Goal: Navigation & Orientation: Understand site structure

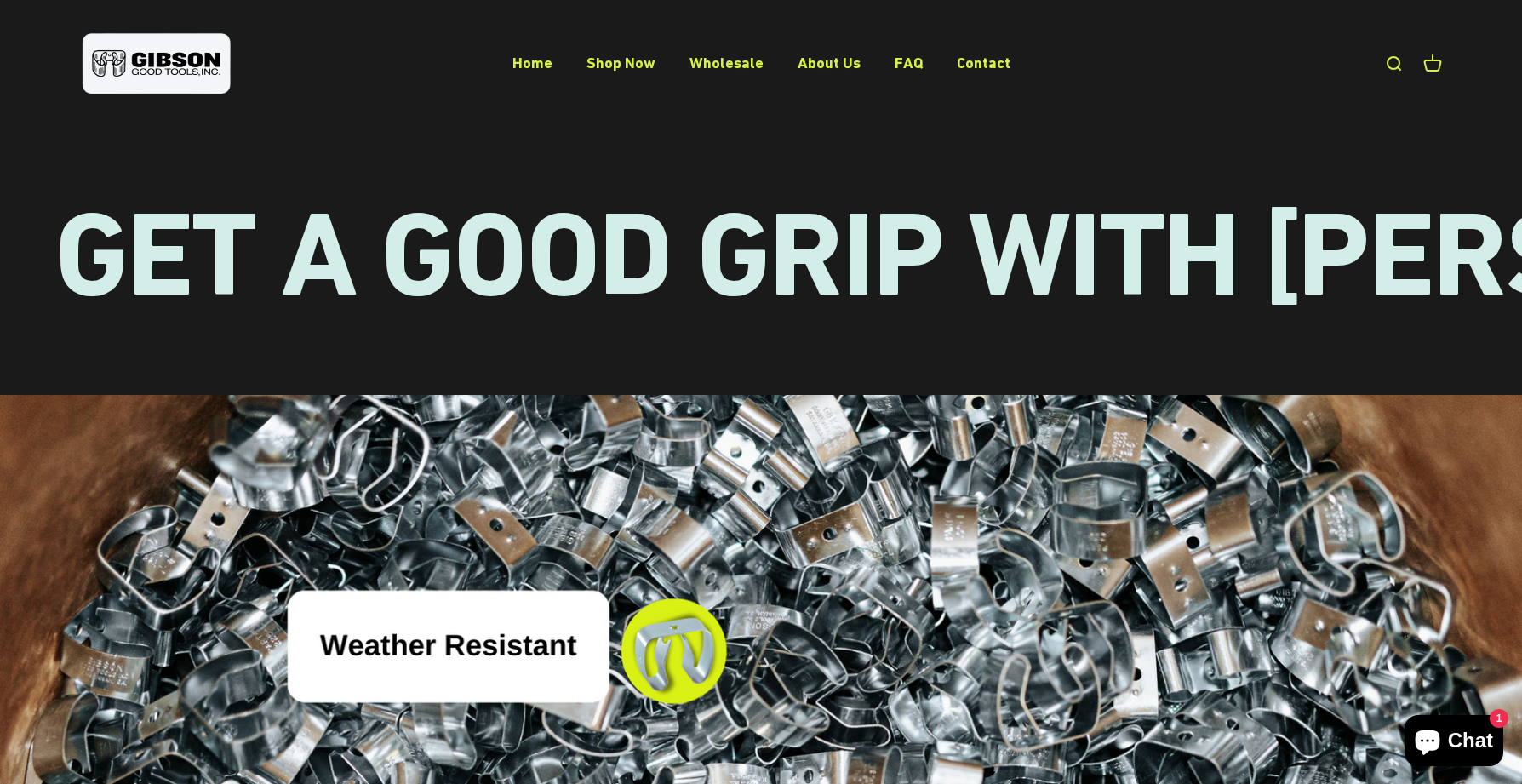
scroll to position [5331, 0]
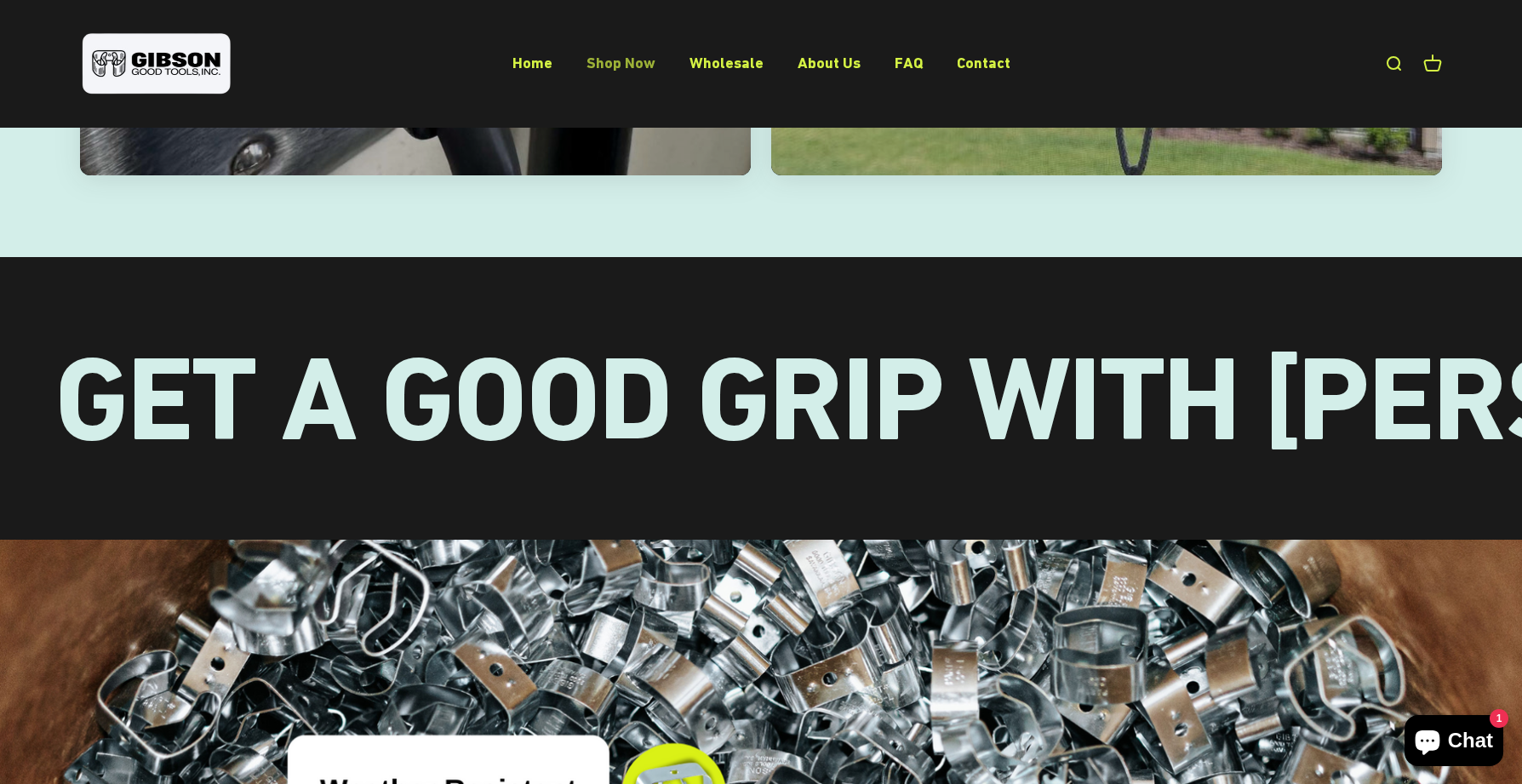
click at [640, 67] on link "Shop Now" at bounding box center [621, 62] width 69 height 18
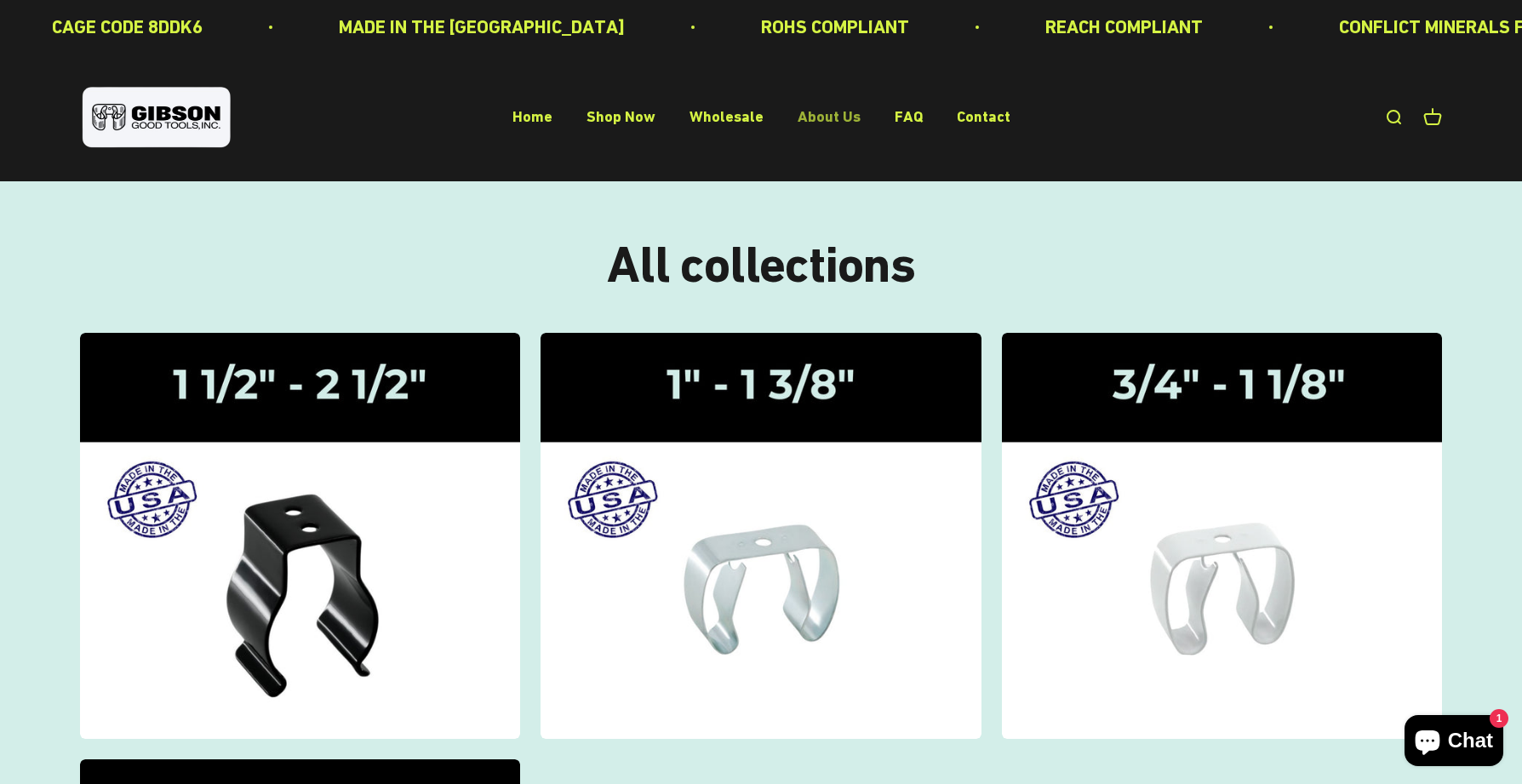
click at [811, 113] on link "About Us" at bounding box center [829, 117] width 63 height 18
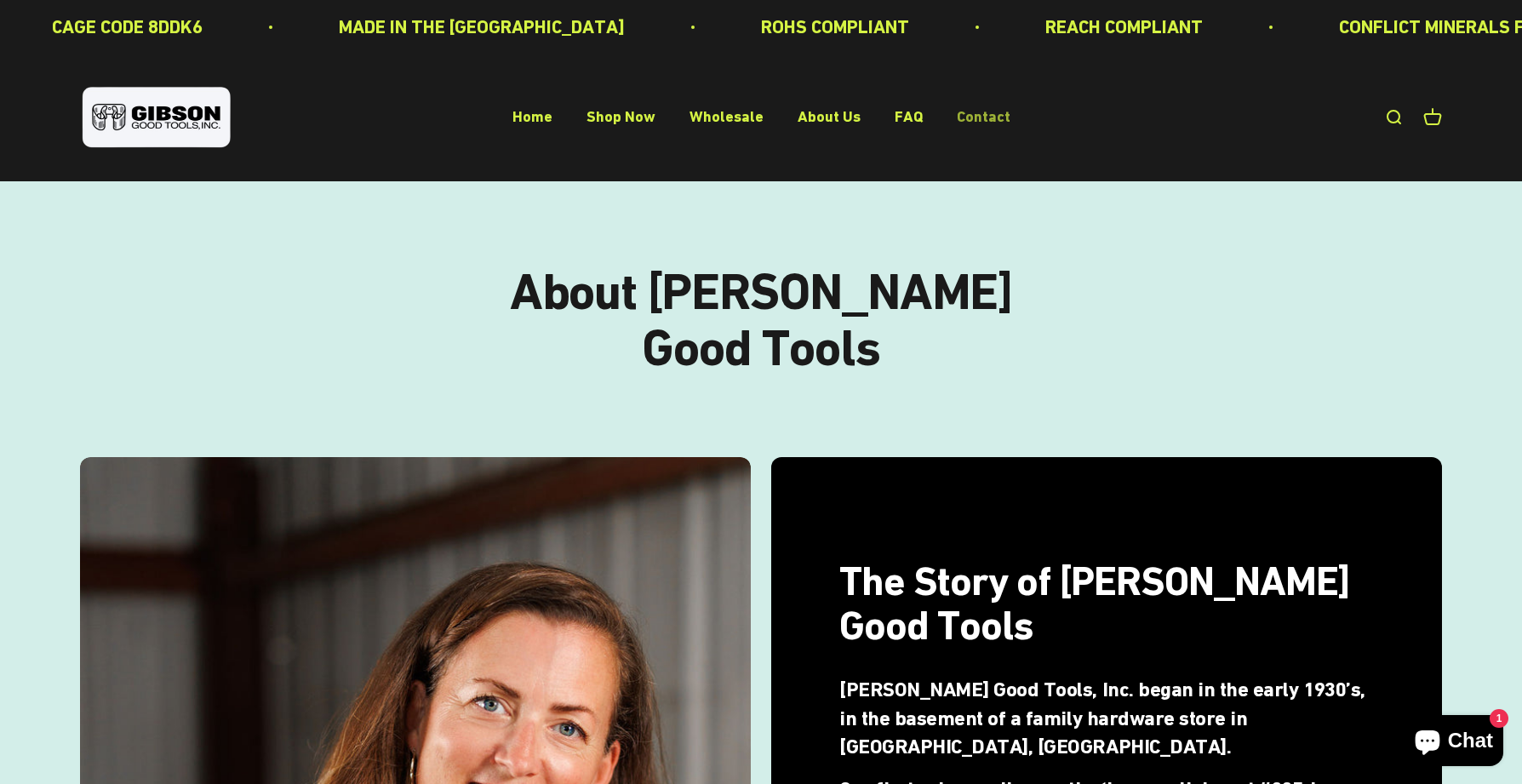
click at [990, 110] on link "Contact" at bounding box center [983, 117] width 53 height 18
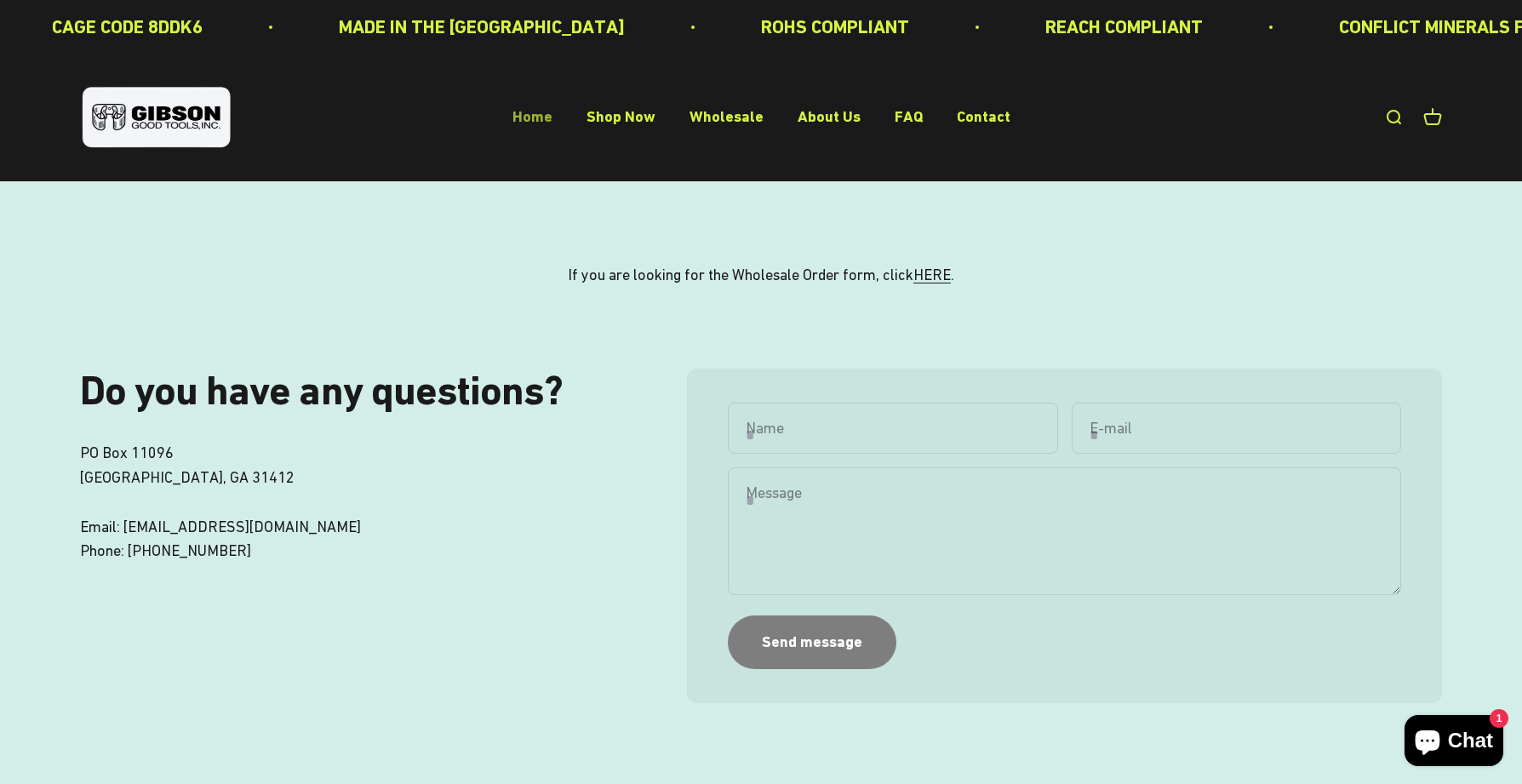
click at [539, 119] on link "Home" at bounding box center [532, 117] width 40 height 18
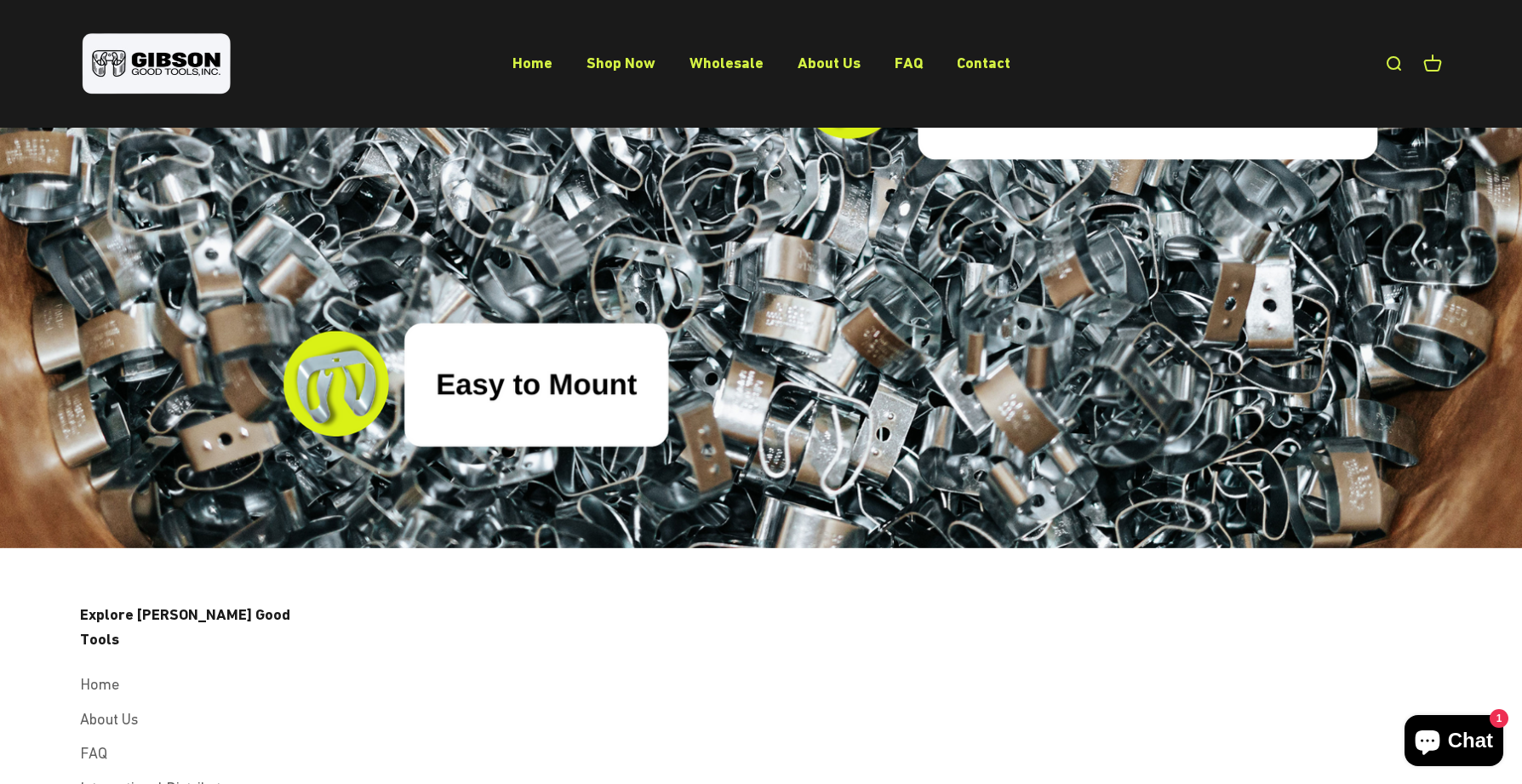
scroll to position [6012, 0]
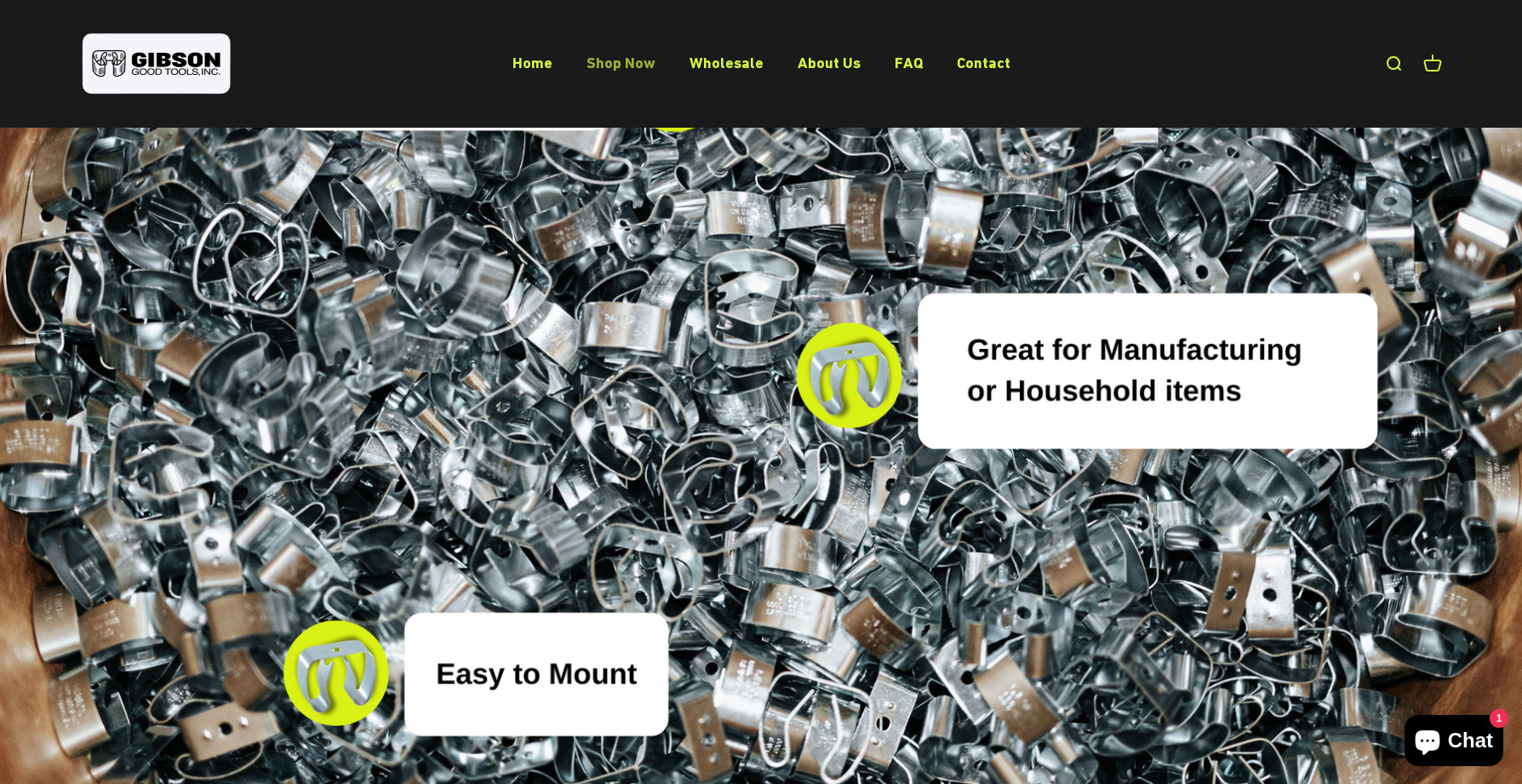
click at [640, 60] on link "Shop Now" at bounding box center [621, 62] width 69 height 18
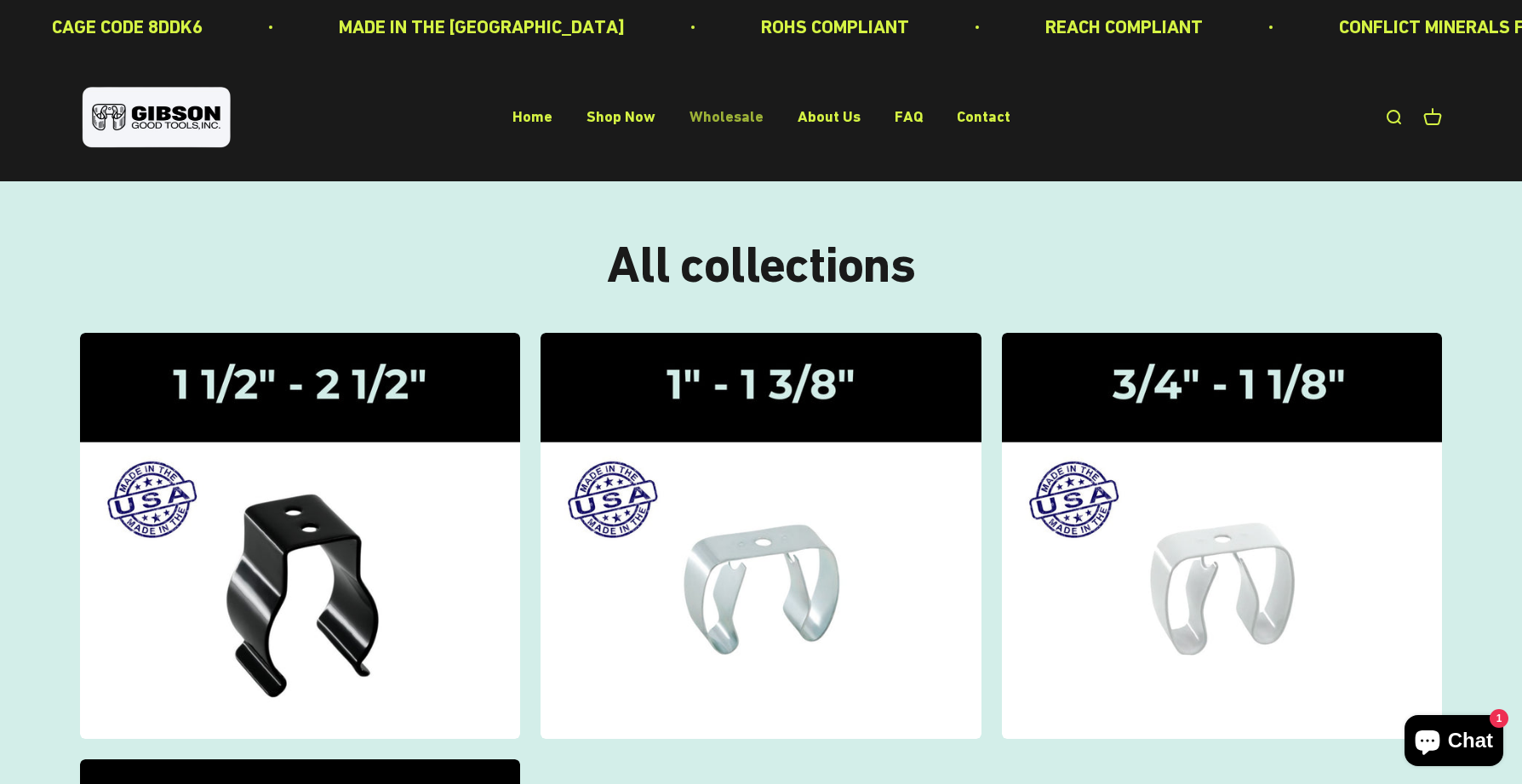
click at [741, 112] on link "Wholesale" at bounding box center [727, 117] width 74 height 18
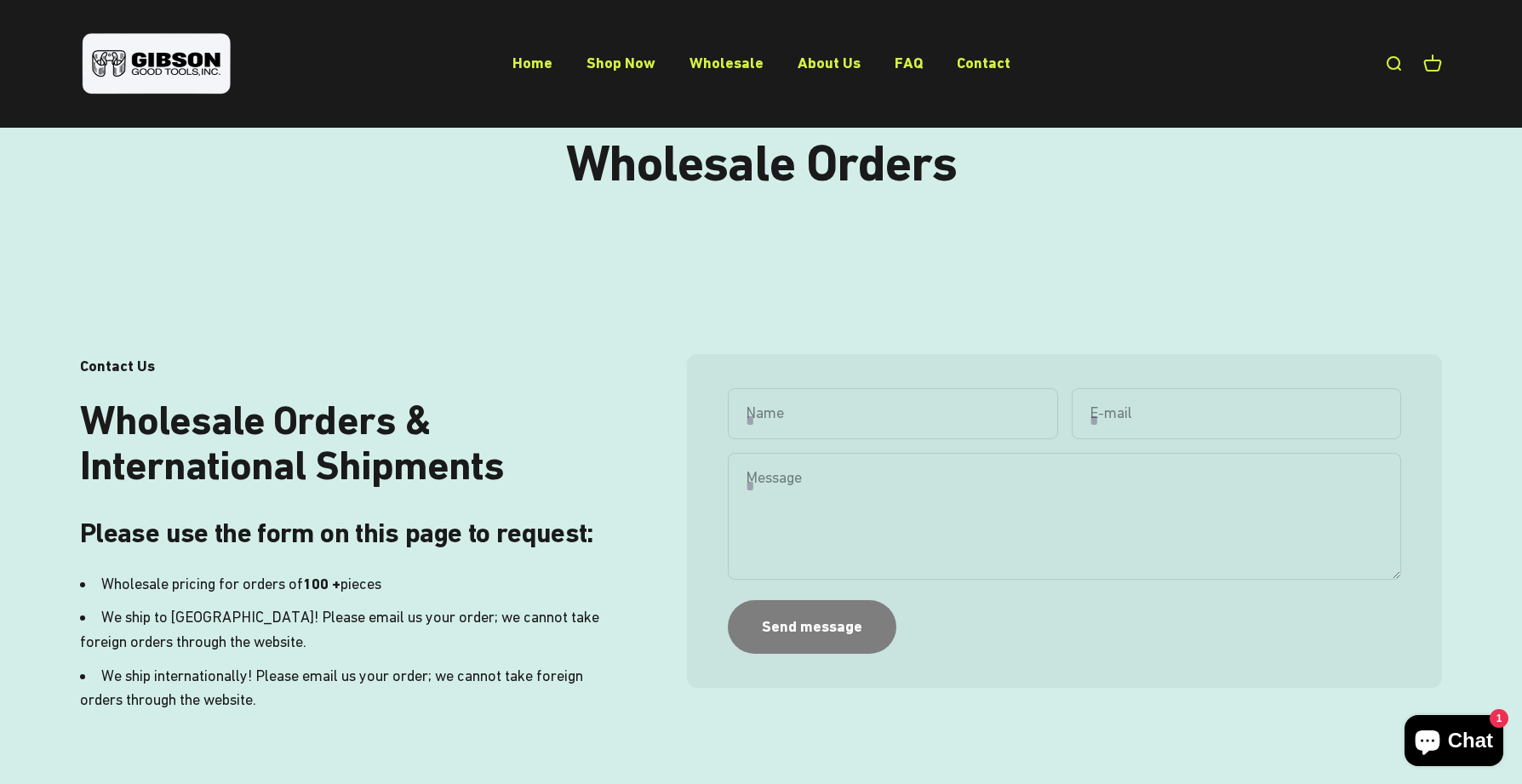
scroll to position [85, 0]
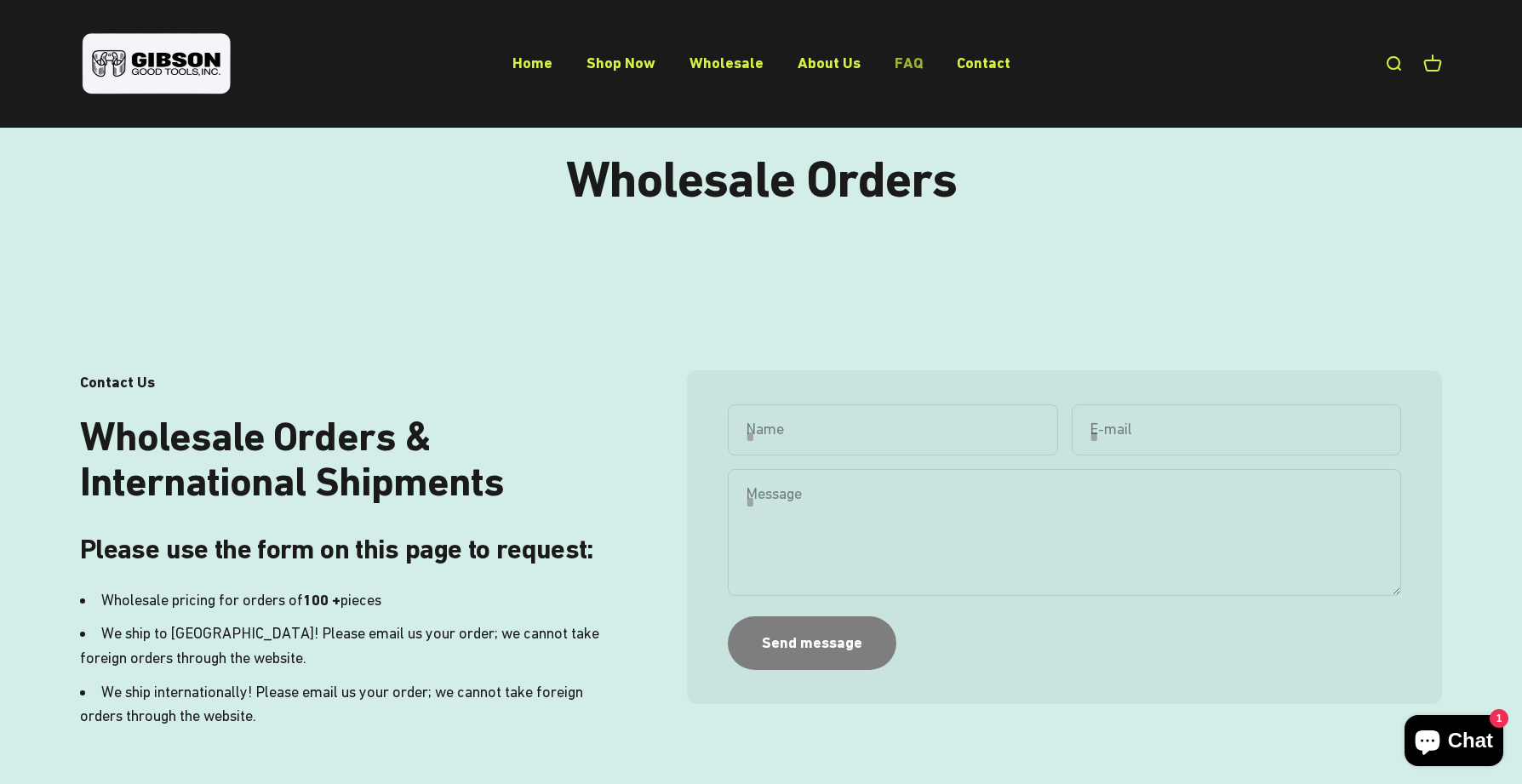
click at [913, 64] on link "FAQ" at bounding box center [908, 62] width 28 height 18
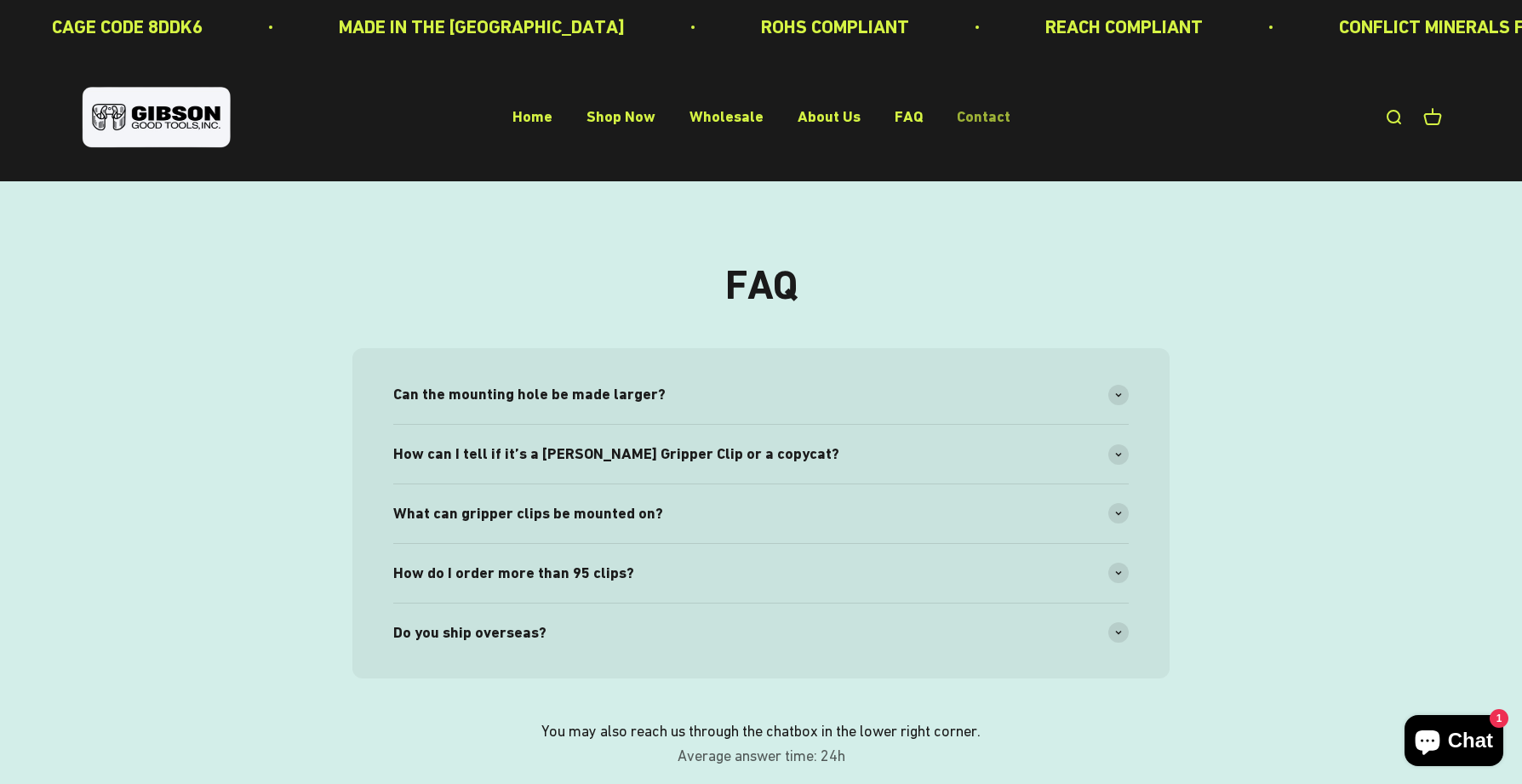
click at [979, 120] on link "Contact" at bounding box center [983, 117] width 53 height 18
